Goal: Register for event/course

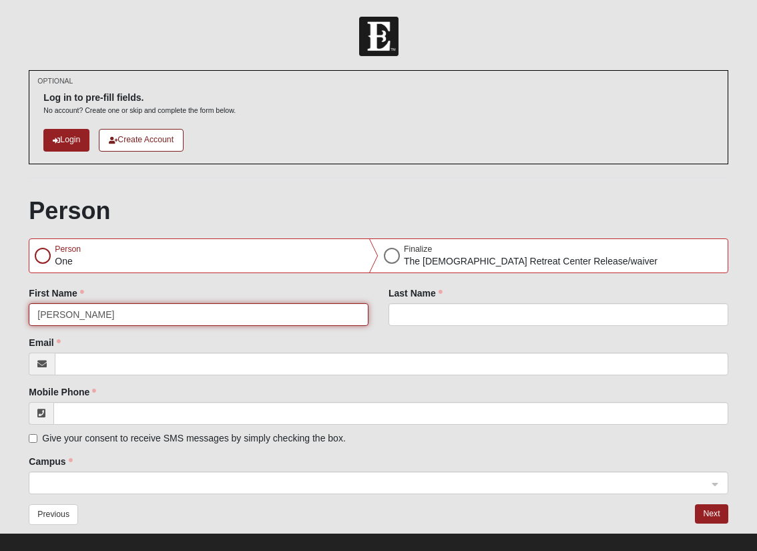
type input "[PERSON_NAME]"
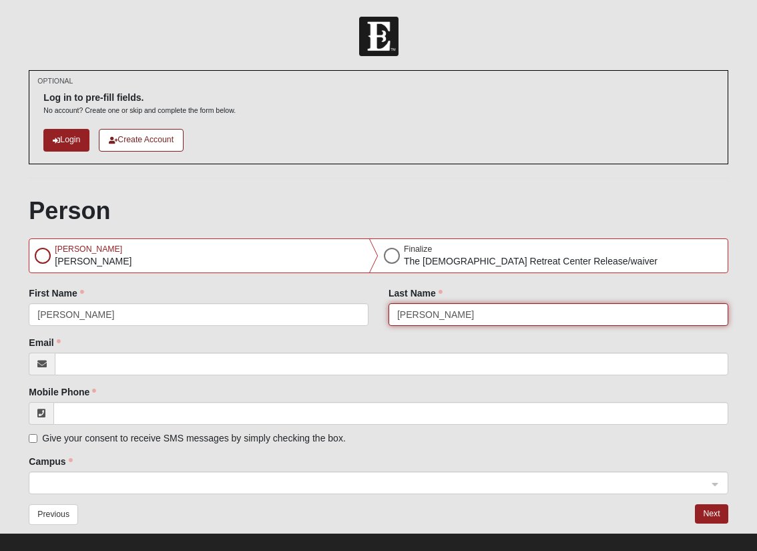
type input "Moore"
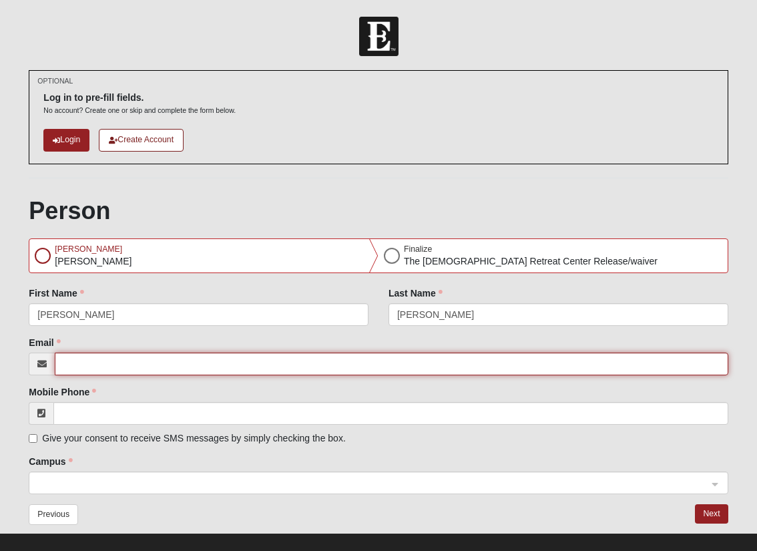
type input "philip@acts29.com"
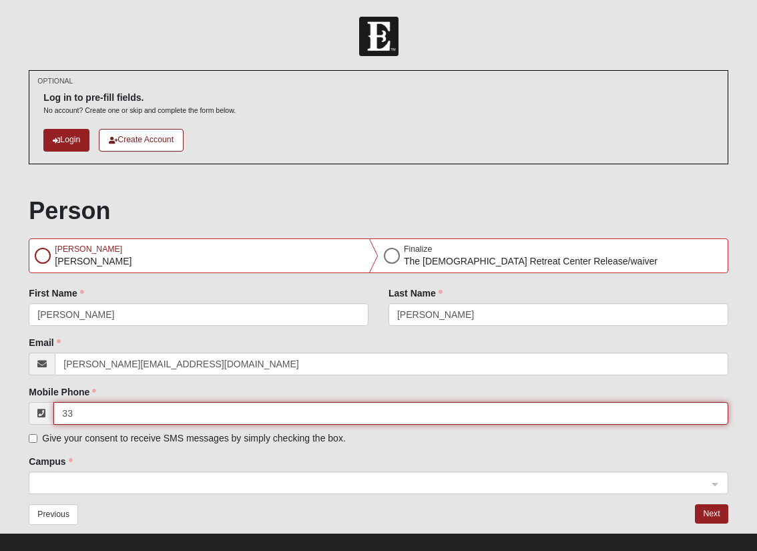
type input "3"
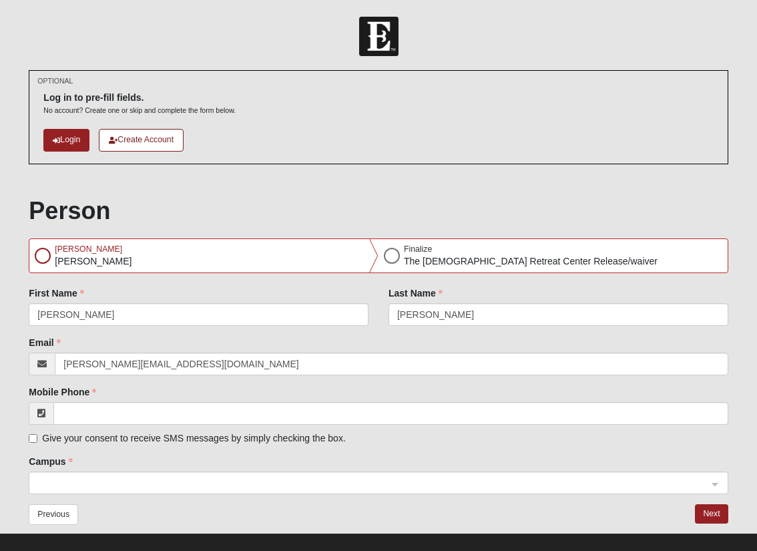
click at [36, 435] on input "Give your consent to receive SMS messages by simply checking the box." at bounding box center [33, 438] width 9 height 9
checkbox input "true"
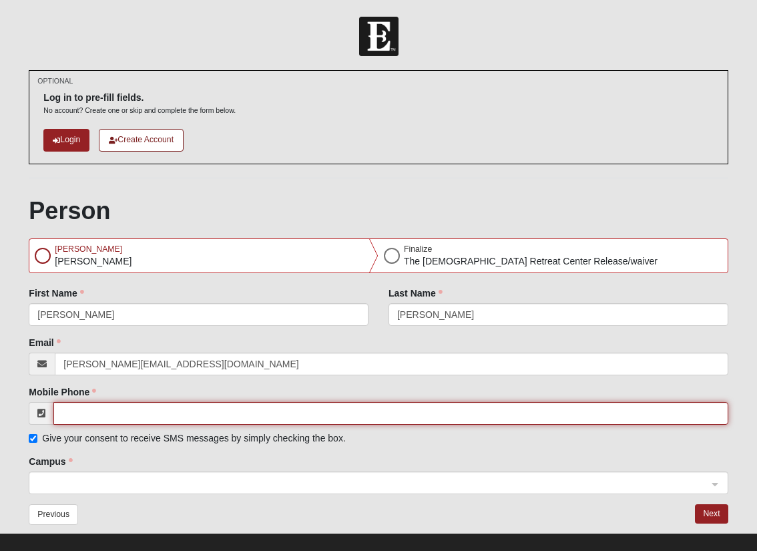
click at [85, 416] on input "Mobile Phone" at bounding box center [390, 413] width 675 height 23
type input "(068) 261-8287"
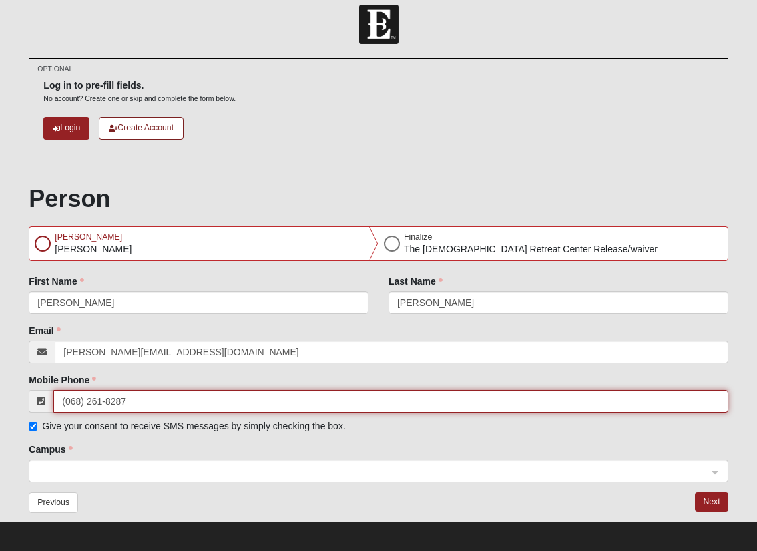
scroll to position [14, 0]
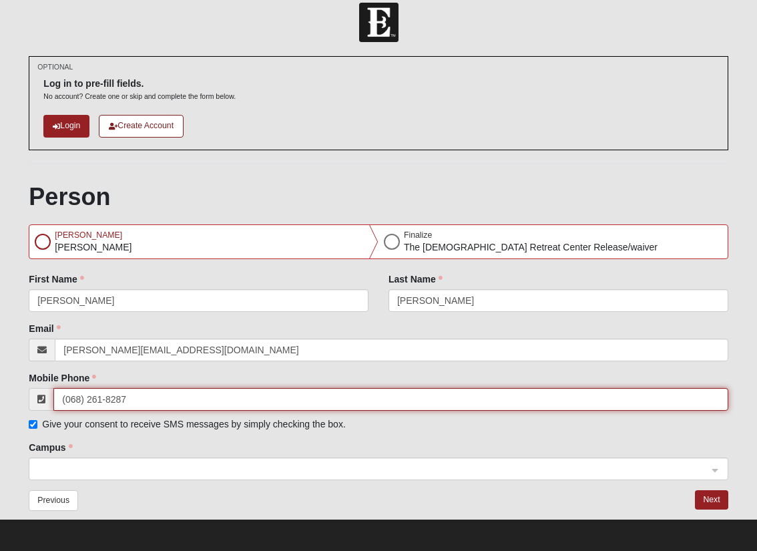
click at [96, 465] on span at bounding box center [372, 469] width 670 height 15
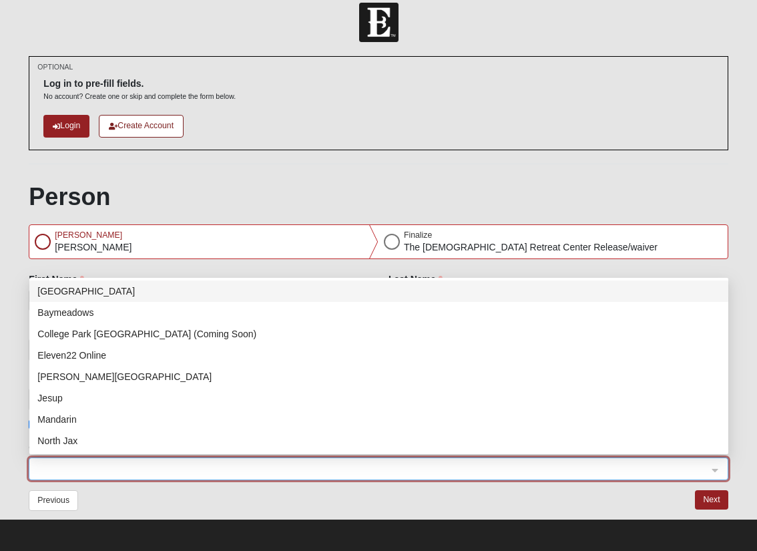
click at [100, 492] on div "Previous" at bounding box center [199, 503] width 360 height 27
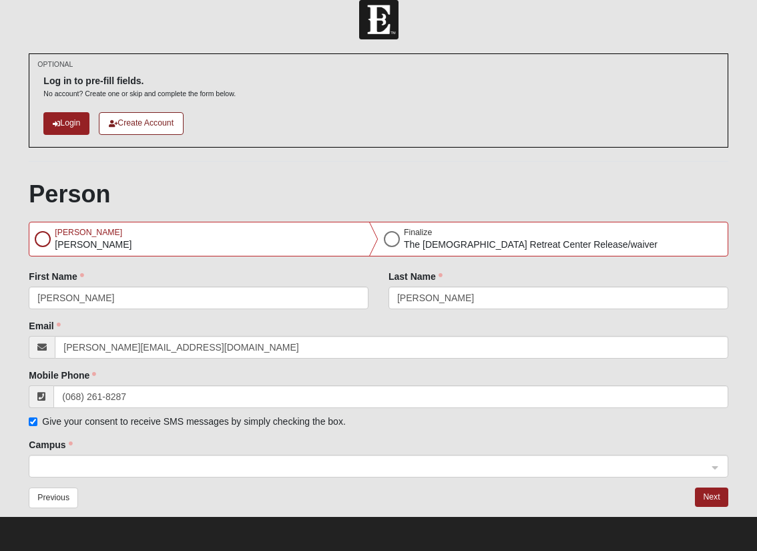
scroll to position [15, 0]
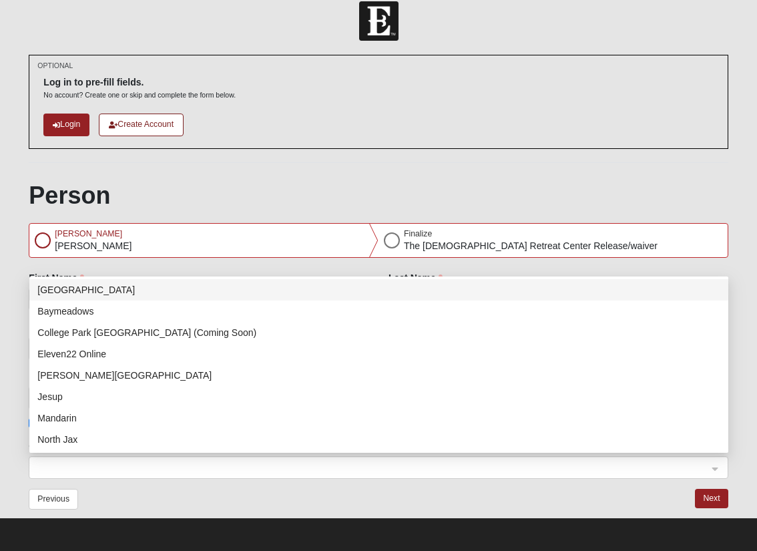
click at [418, 468] on span at bounding box center [372, 468] width 670 height 15
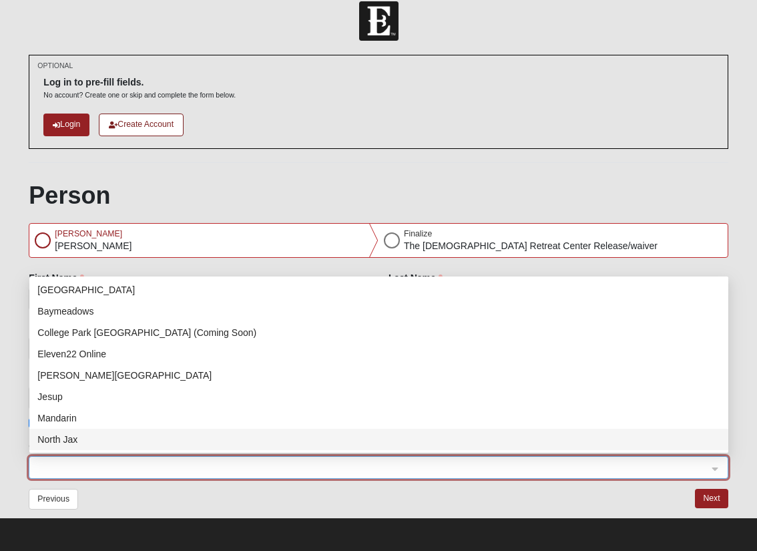
click at [313, 436] on div "North Jax" at bounding box center [378, 439] width 683 height 15
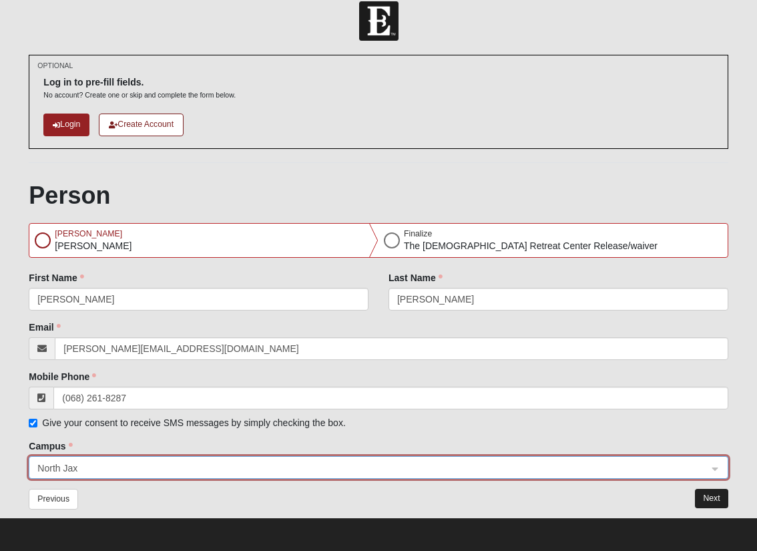
click at [713, 501] on button "Next" at bounding box center [711, 498] width 33 height 19
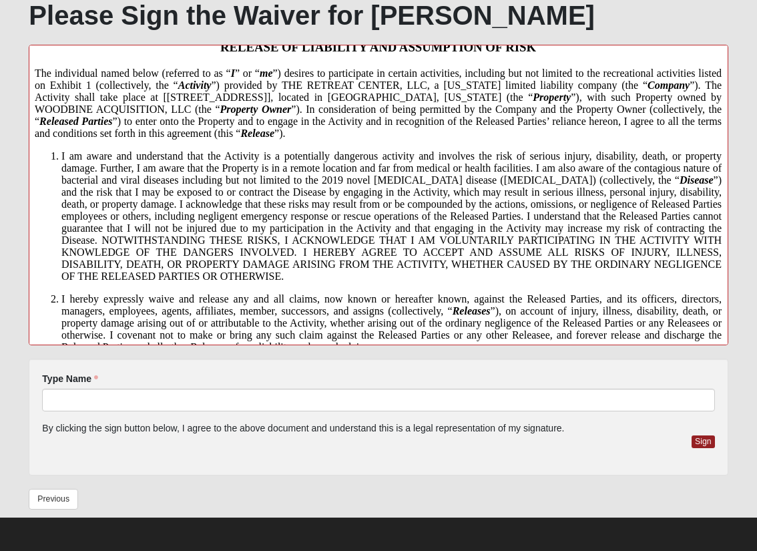
scroll to position [295, 0]
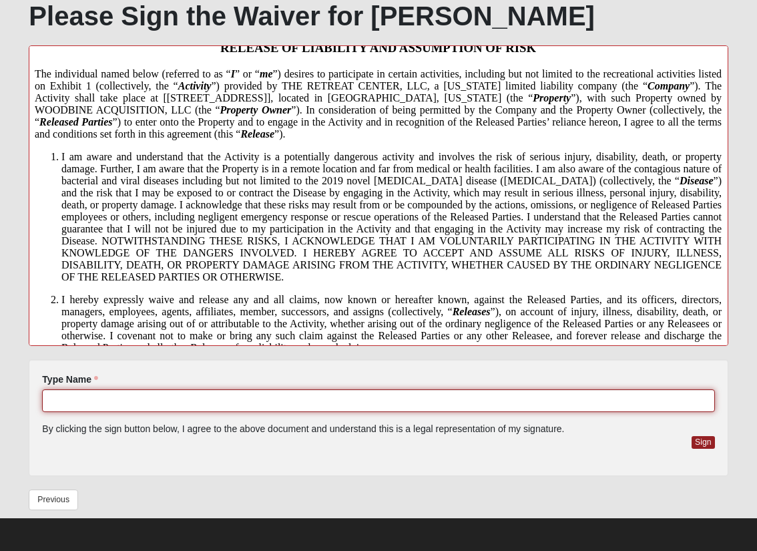
click at [186, 397] on input "Type Name" at bounding box center [378, 400] width 673 height 23
type input "PHILIP MOORE"
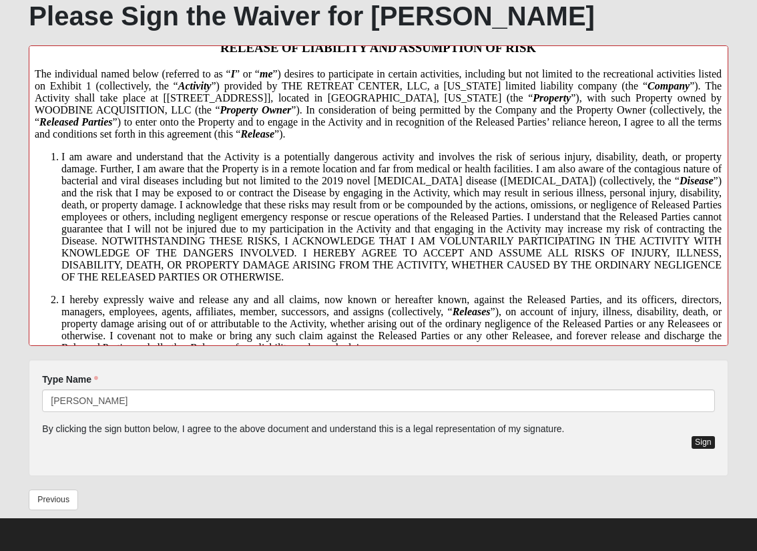
click at [699, 441] on button "Sign" at bounding box center [703, 442] width 23 height 13
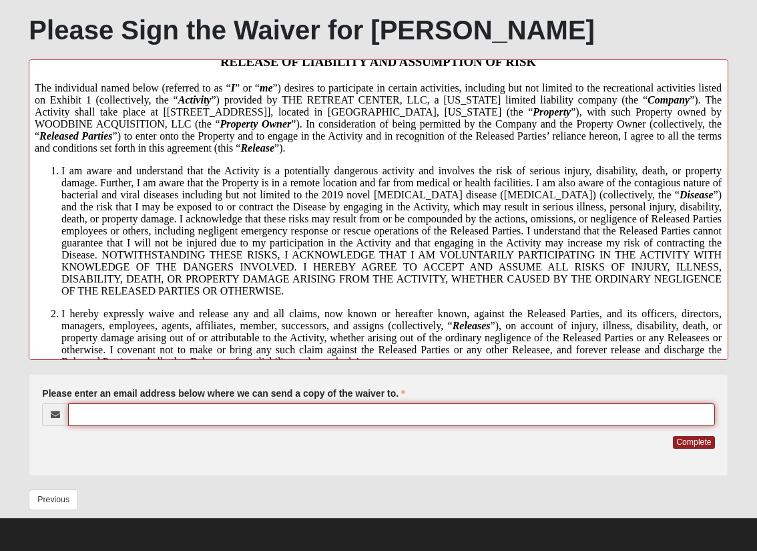
click at [407, 413] on input "Please enter an email address below where we can send a copy of the waiver to." at bounding box center [391, 414] width 647 height 23
click at [131, 412] on input "Please enter an email address below where we can send a copy of the waiver to." at bounding box center [391, 414] width 647 height 23
type input "p"
type input "philip@acts29.com"
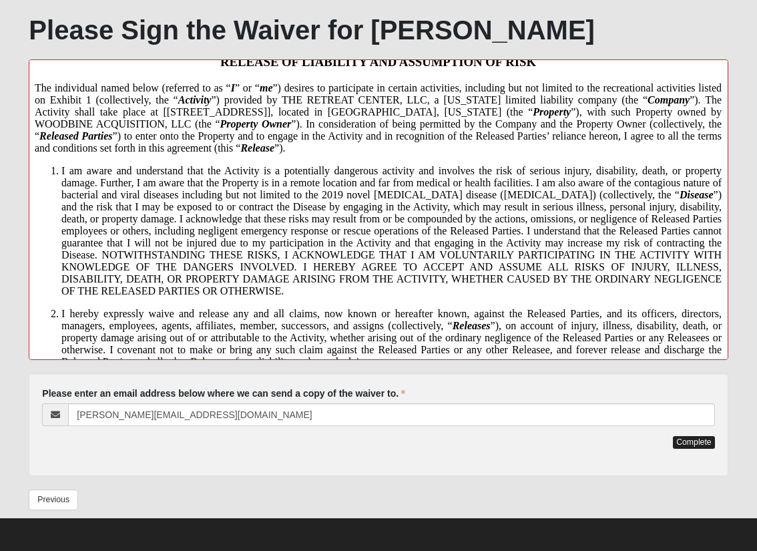
click at [684, 444] on button "Complete" at bounding box center [693, 442] width 41 height 13
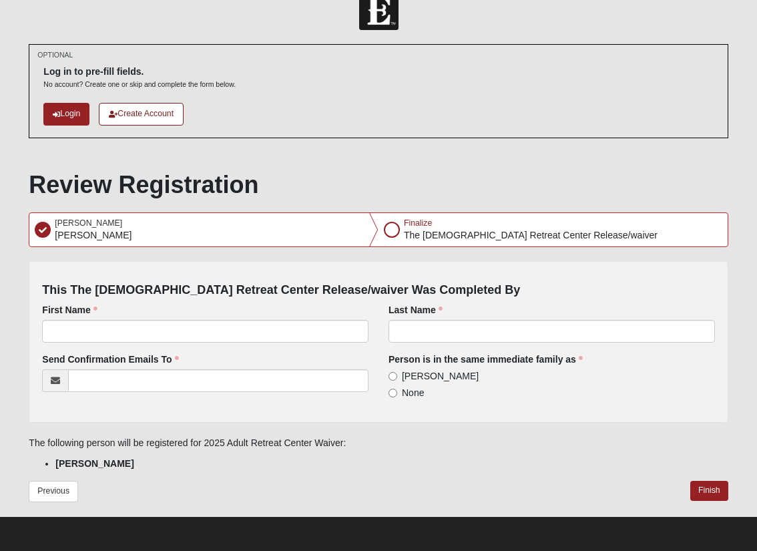
scroll to position [0, 0]
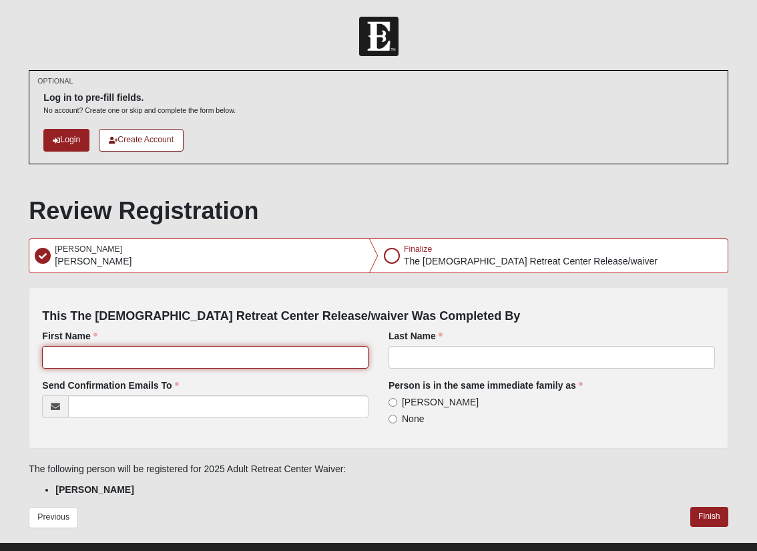
click at [277, 357] on input "First Name" at bounding box center [205, 357] width 327 height 23
type input "Philip"
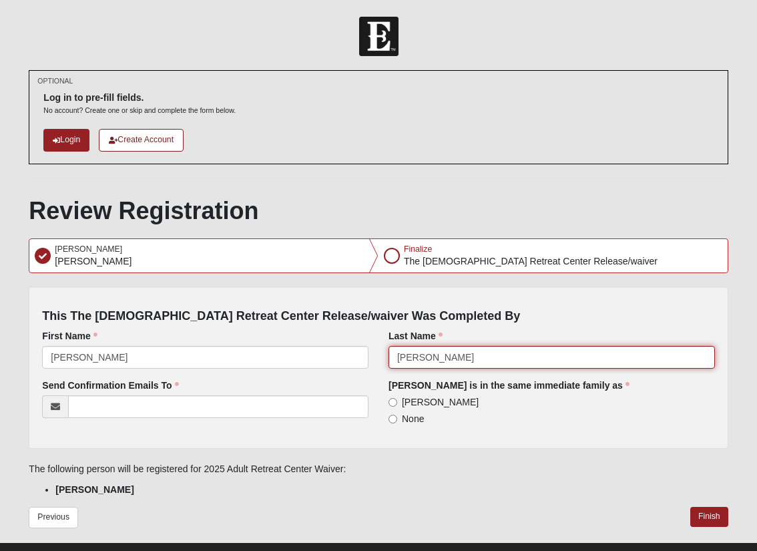
type input "Moore"
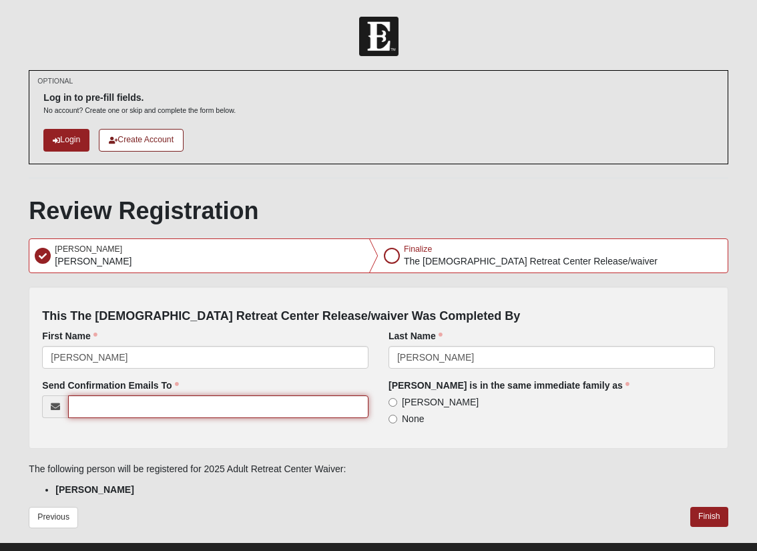
click at [121, 407] on input "Send Confirmation Emails To" at bounding box center [218, 406] width 301 height 23
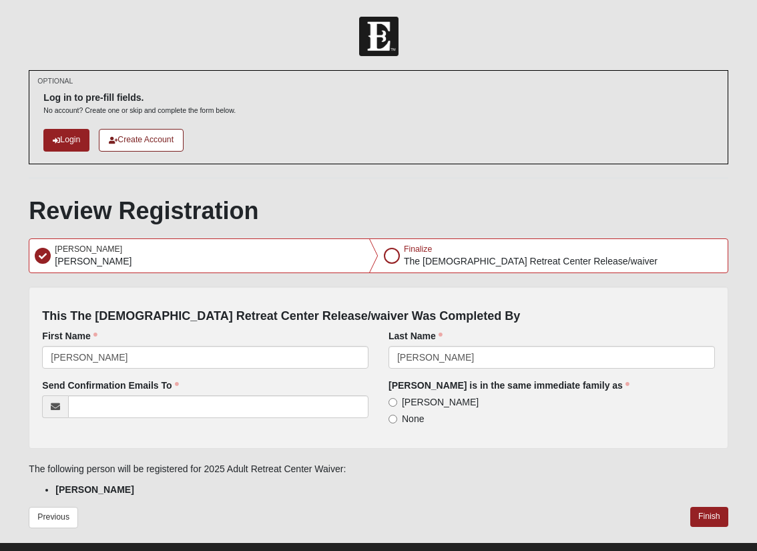
click at [603, 403] on div "Philip Moore" at bounding box center [552, 401] width 327 height 13
click at [693, 409] on span "Philip Moore None" at bounding box center [552, 410] width 327 height 30
click at [462, 528] on div "Previous Finish" at bounding box center [378, 523] width 699 height 33
click at [395, 399] on input "Philip Moore" at bounding box center [393, 402] width 9 height 9
radio input "true"
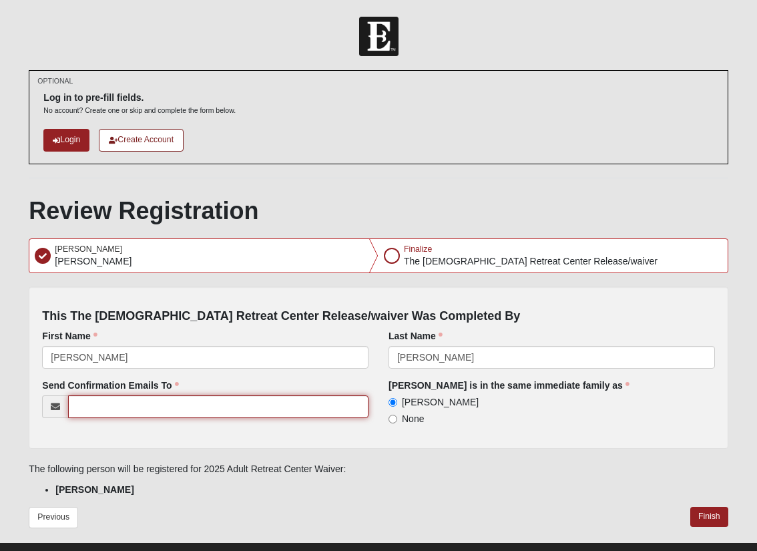
click at [221, 403] on input "Send Confirmation Emails To" at bounding box center [218, 406] width 301 height 23
type input "philip@acts29.com"
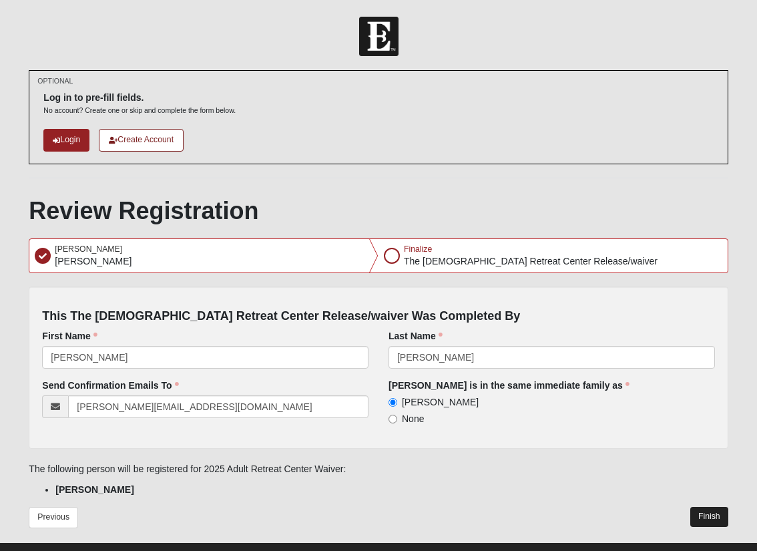
click at [710, 514] on button "Finish" at bounding box center [710, 516] width 38 height 19
